Goal: Task Accomplishment & Management: Manage account settings

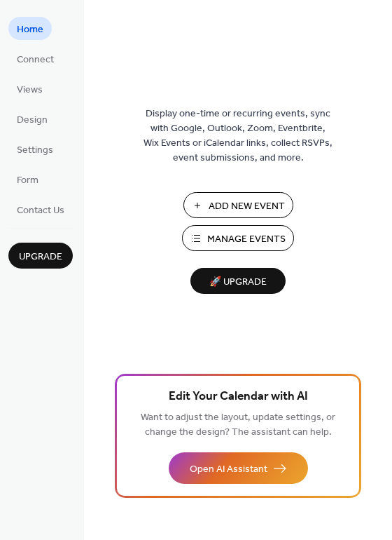
click at [203, 228] on button "Manage Events" at bounding box center [238, 238] width 112 height 26
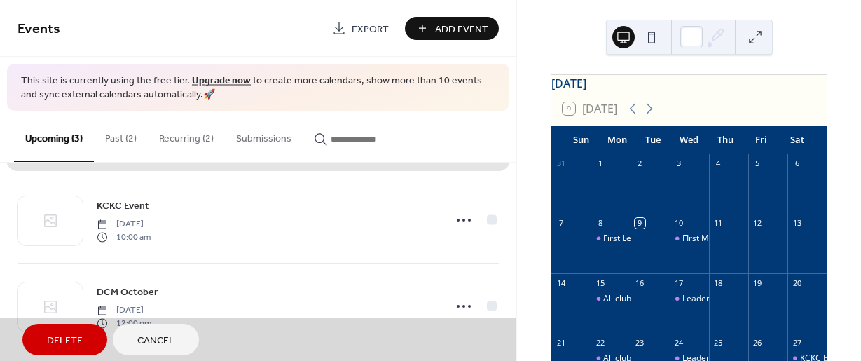
scroll to position [102, 0]
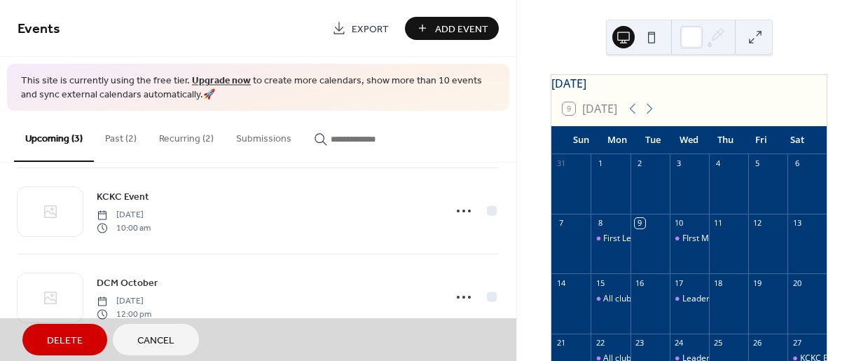
click at [185, 141] on button "Recurring (2)" at bounding box center [186, 136] width 77 height 50
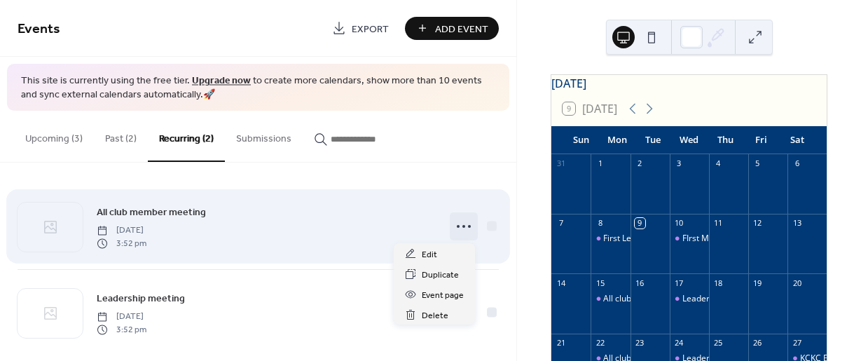
click at [460, 222] on icon at bounding box center [464, 226] width 22 height 22
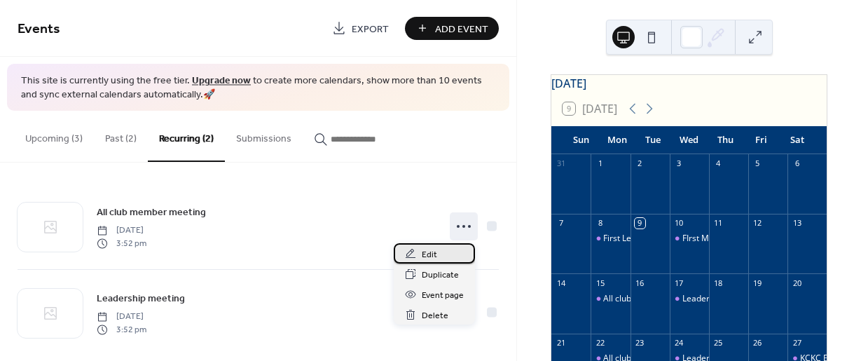
click at [423, 257] on span "Edit" at bounding box center [429, 254] width 15 height 15
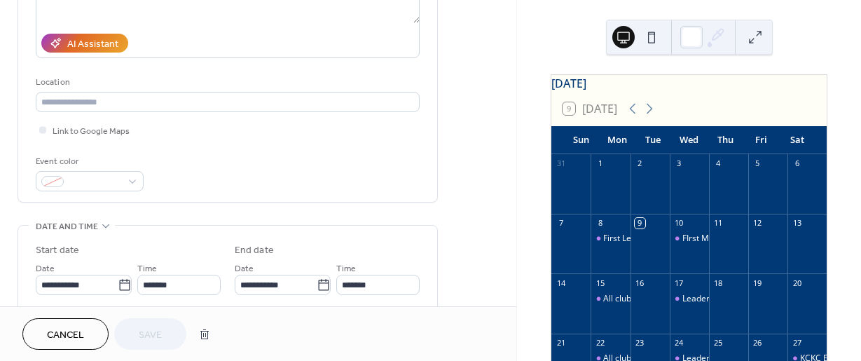
scroll to position [320, 0]
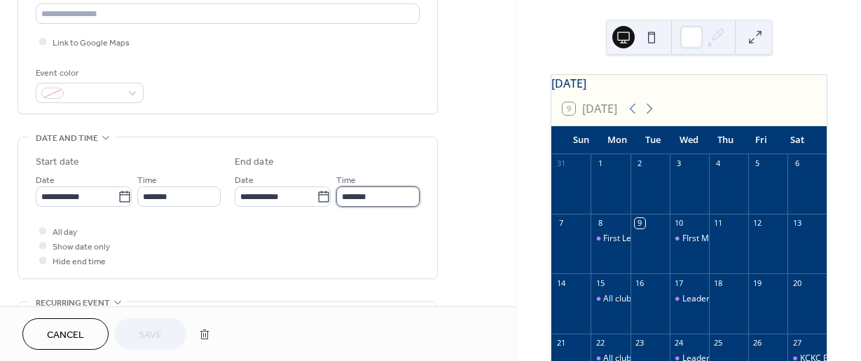
click at [356, 191] on input "*******" at bounding box center [377, 196] width 83 height 20
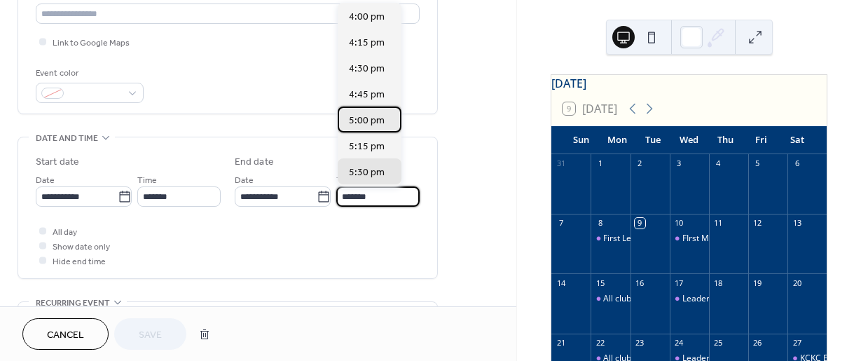
click at [355, 123] on span "5:00 pm" at bounding box center [367, 121] width 36 height 15
type input "*******"
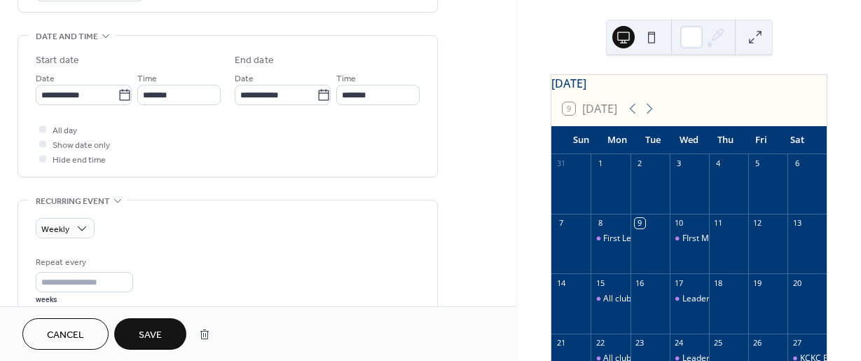
scroll to position [422, 0]
click at [151, 329] on span "Save" at bounding box center [150, 335] width 23 height 15
